Goal: Task Accomplishment & Management: Manage account settings

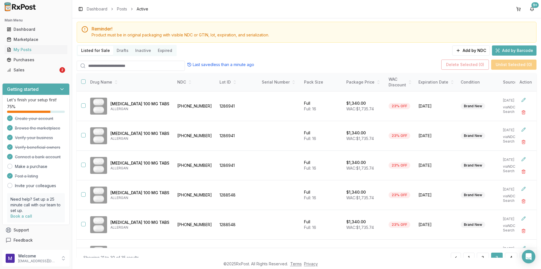
scroll to position [14, 0]
click at [85, 135] on button "button" at bounding box center [83, 135] width 5 height 5
click at [85, 106] on button "button" at bounding box center [83, 105] width 5 height 5
click at [480, 65] on button "Delete Selected ( 2 )" at bounding box center [465, 64] width 48 height 10
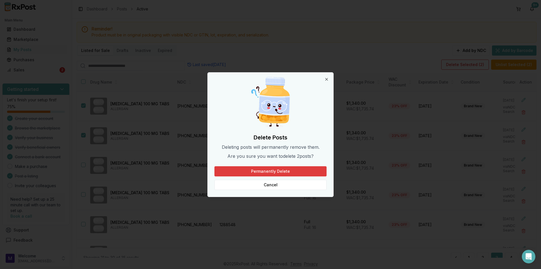
click at [306, 169] on button "Permanently Delete" at bounding box center [270, 171] width 112 height 10
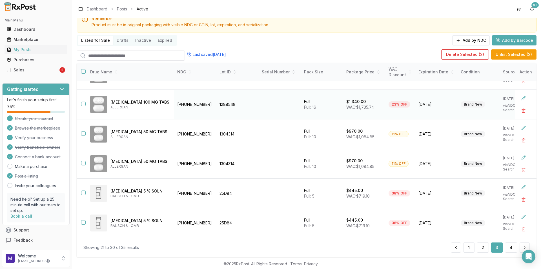
scroll to position [24, 0]
click at [512, 247] on button "4" at bounding box center [511, 247] width 12 height 10
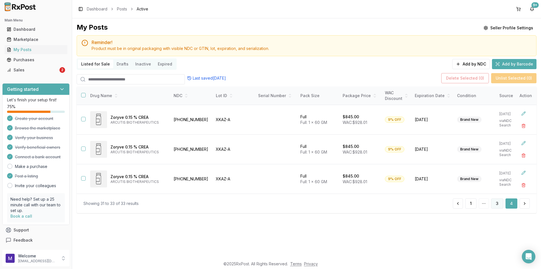
click at [500, 208] on button "3" at bounding box center [497, 203] width 12 height 10
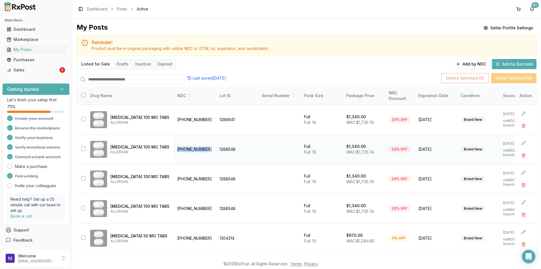
drag, startPoint x: 206, startPoint y: 150, endPoint x: 172, endPoint y: 147, distance: 34.2
click at [174, 147] on td "[PHONE_NUMBER]" at bounding box center [195, 149] width 42 height 30
copy td "[PHONE_NUMBER]"
drag, startPoint x: 237, startPoint y: 148, endPoint x: 213, endPoint y: 147, distance: 23.4
click at [216, 147] on td "1288548" at bounding box center [237, 149] width 42 height 30
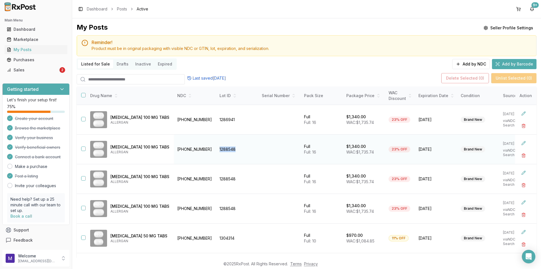
copy td "1288548"
